Goal: Check status: Check status

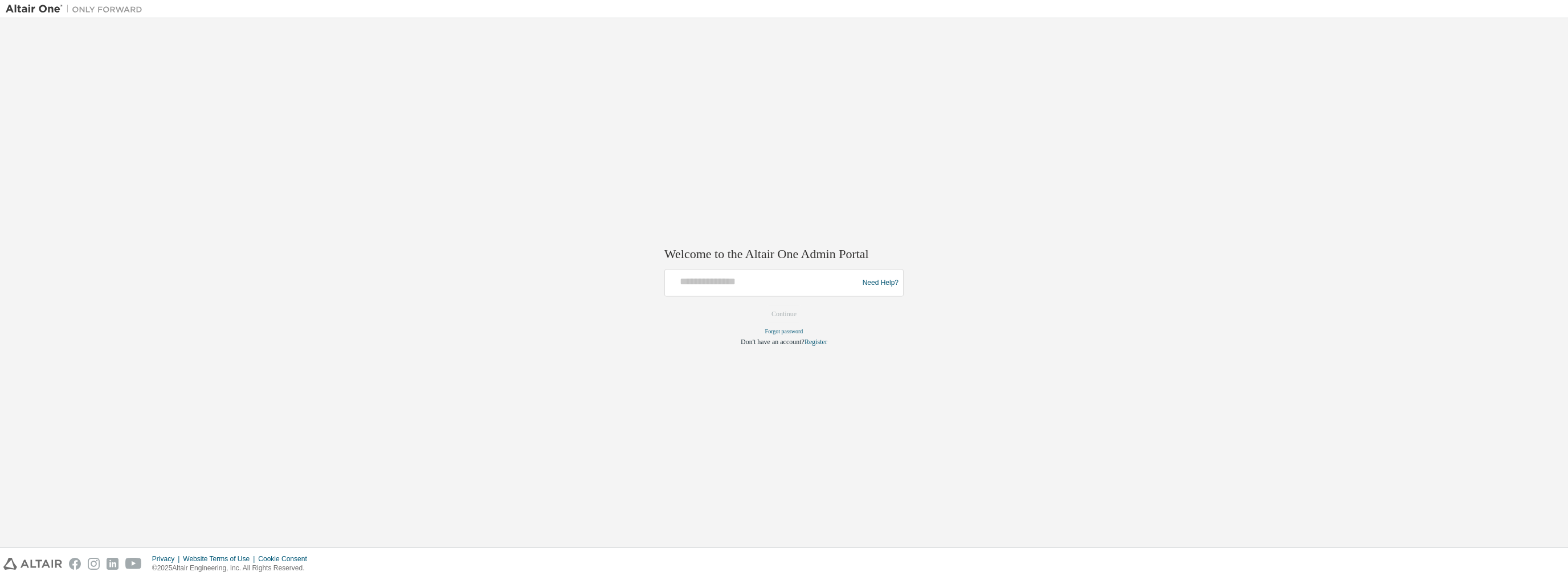
click at [730, 290] on div at bounding box center [763, 283] width 187 height 22
click at [751, 285] on input "text" at bounding box center [763, 280] width 187 height 16
type input "**********"
click at [802, 318] on button "Continue" at bounding box center [784, 315] width 49 height 17
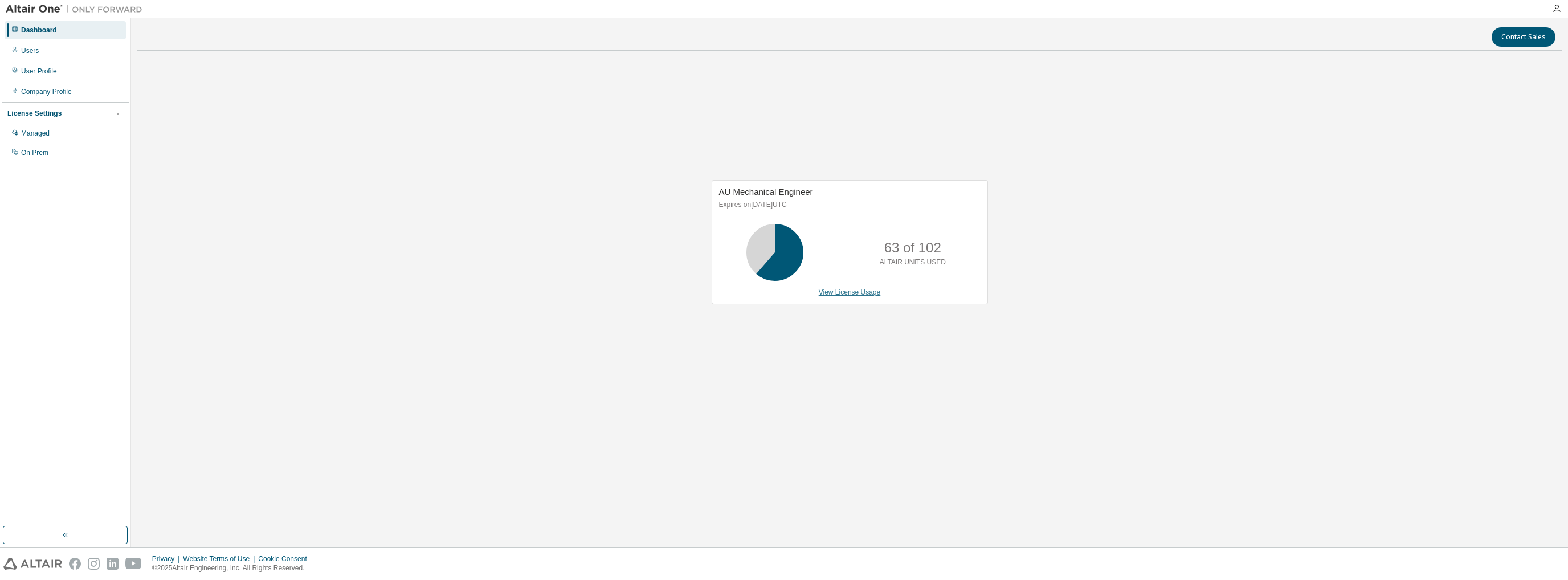
click at [851, 295] on link "View License Usage" at bounding box center [850, 292] width 62 height 8
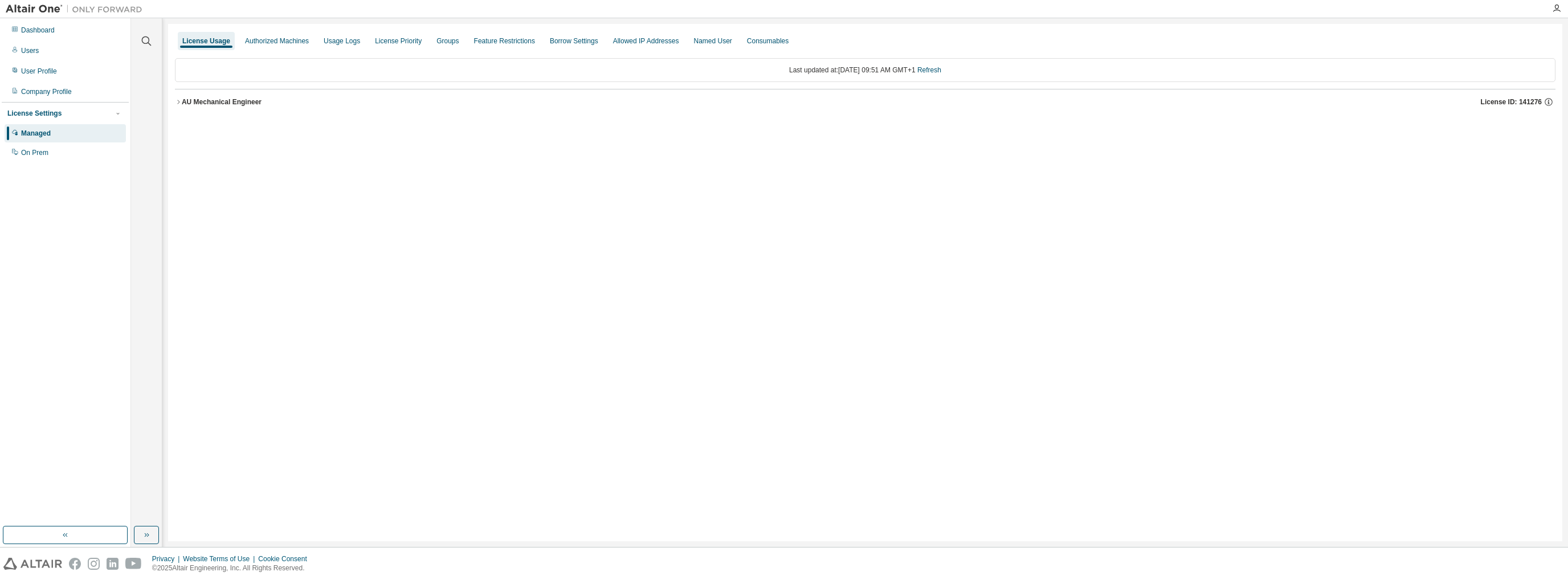
click at [175, 106] on button "AU Mechanical Engineer License ID: 141276" at bounding box center [865, 102] width 1381 height 25
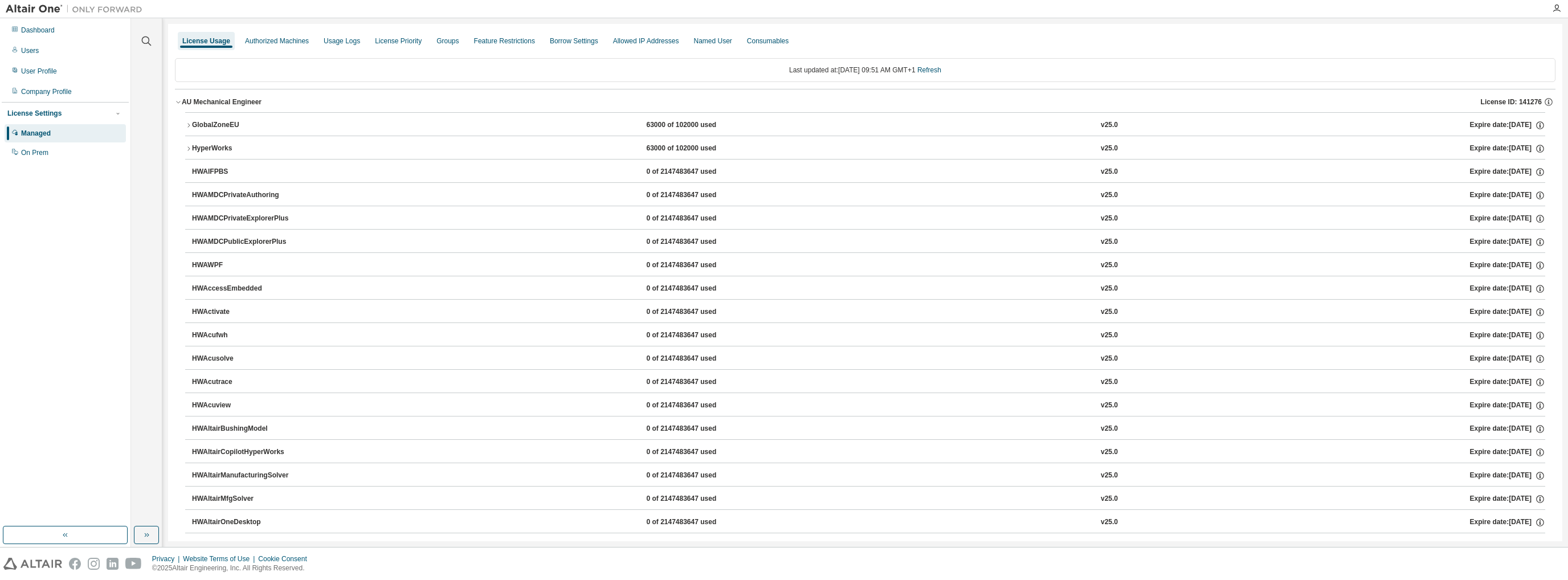
click at [189, 129] on button "GlobalZoneEU 63000 of 102000 used v25.0 Expire date: 2025-12-07" at bounding box center [865, 125] width 1360 height 25
